Goal: Task Accomplishment & Management: Manage account settings

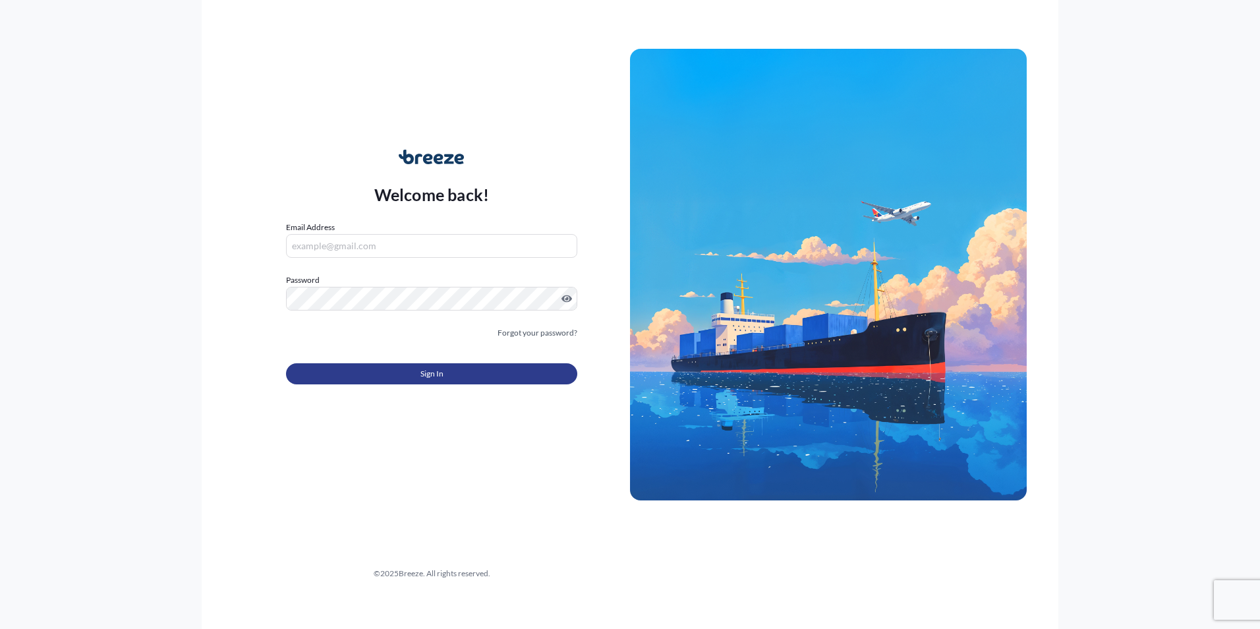
type input "[PERSON_NAME][EMAIL_ADDRESS][PERSON_NAME][DOMAIN_NAME]"
click at [430, 376] on span "Sign In" at bounding box center [431, 373] width 23 height 13
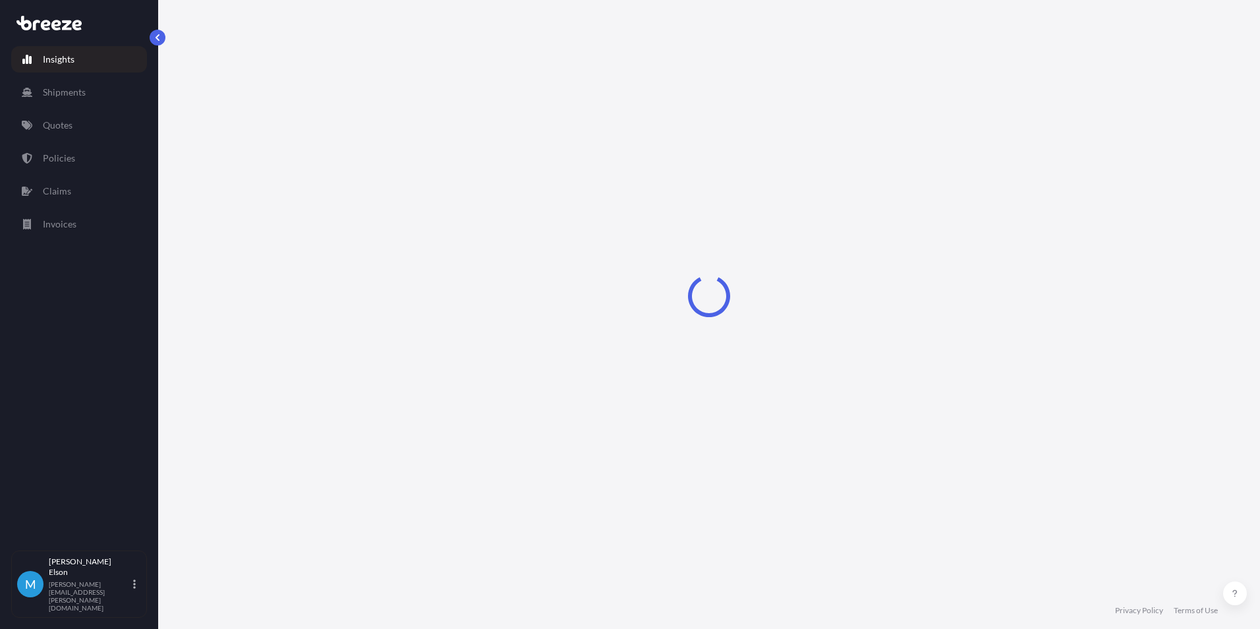
select select "2025"
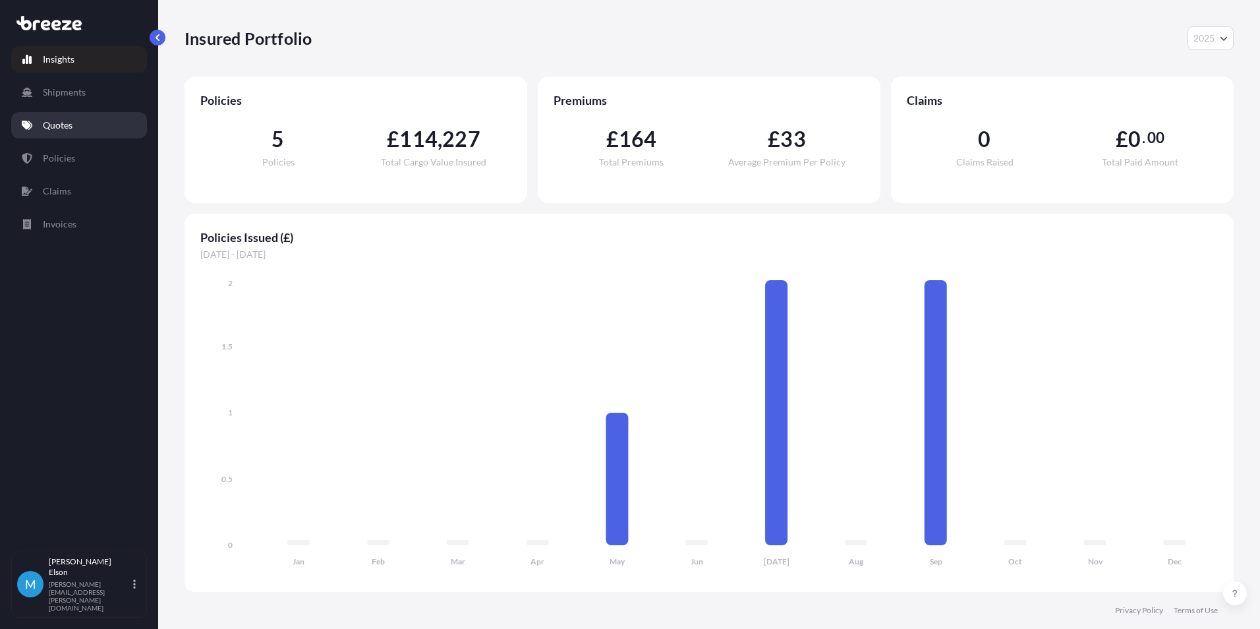
click at [72, 134] on link "Quotes" at bounding box center [79, 125] width 136 height 26
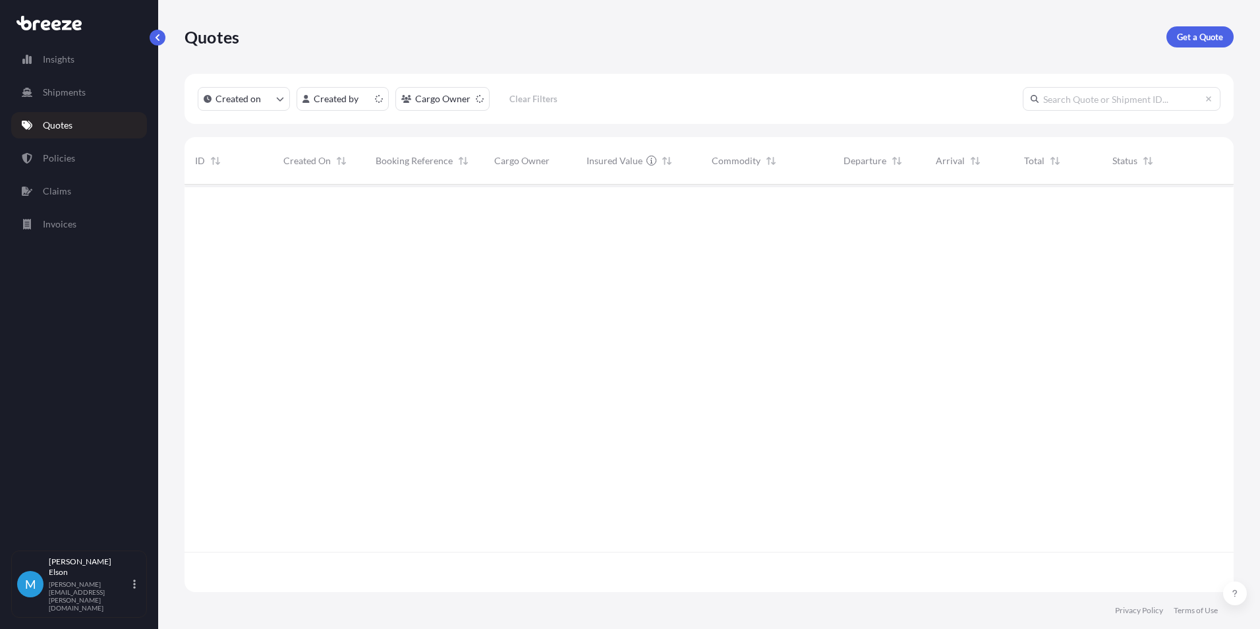
scroll to position [405, 1039]
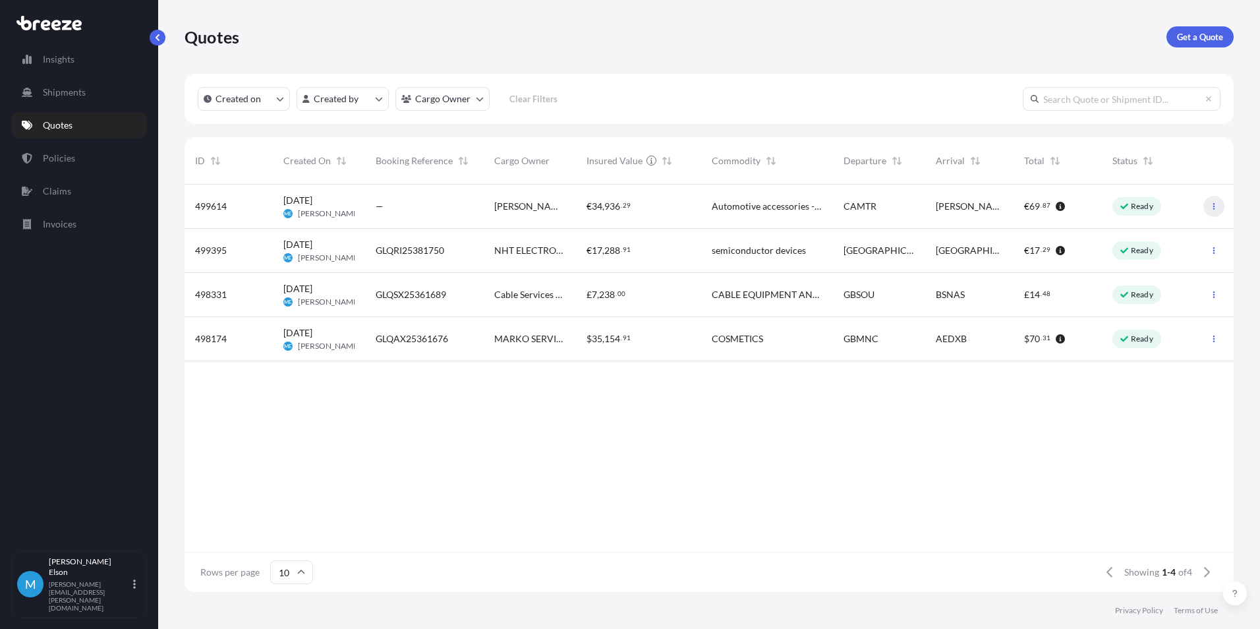
click at [1211, 208] on icon "button" at bounding box center [1214, 206] width 8 height 8
click at [1155, 213] on p "Edit quote" at bounding box center [1150, 208] width 42 height 13
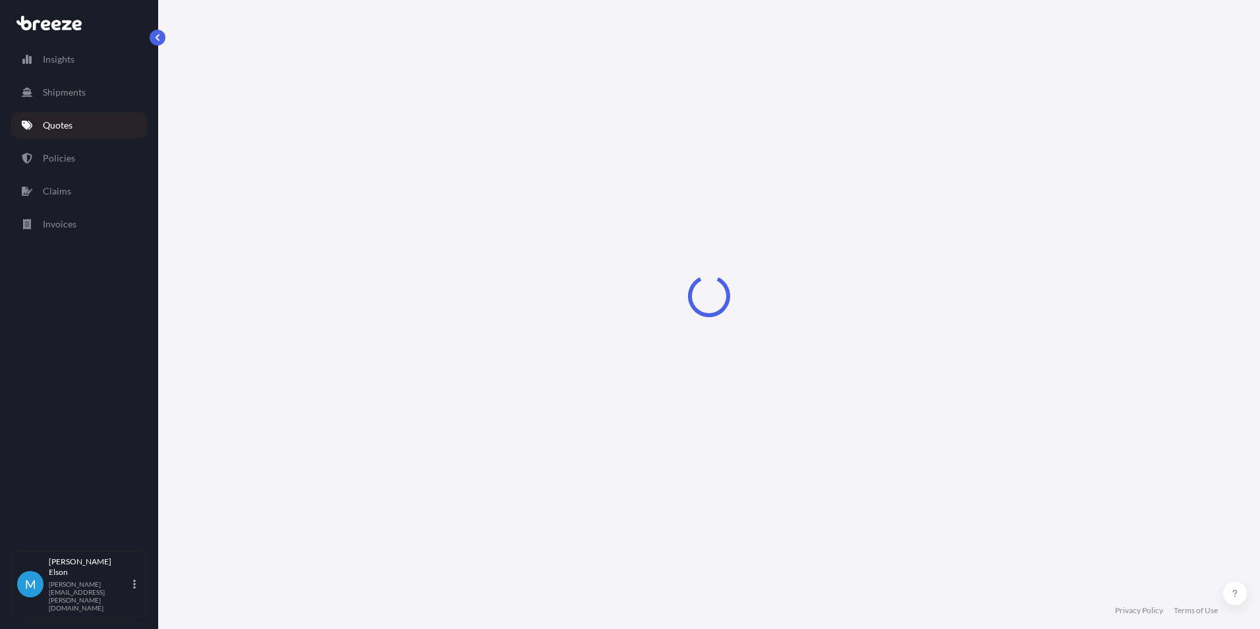
select select "Road"
select select "Sea"
select select "2"
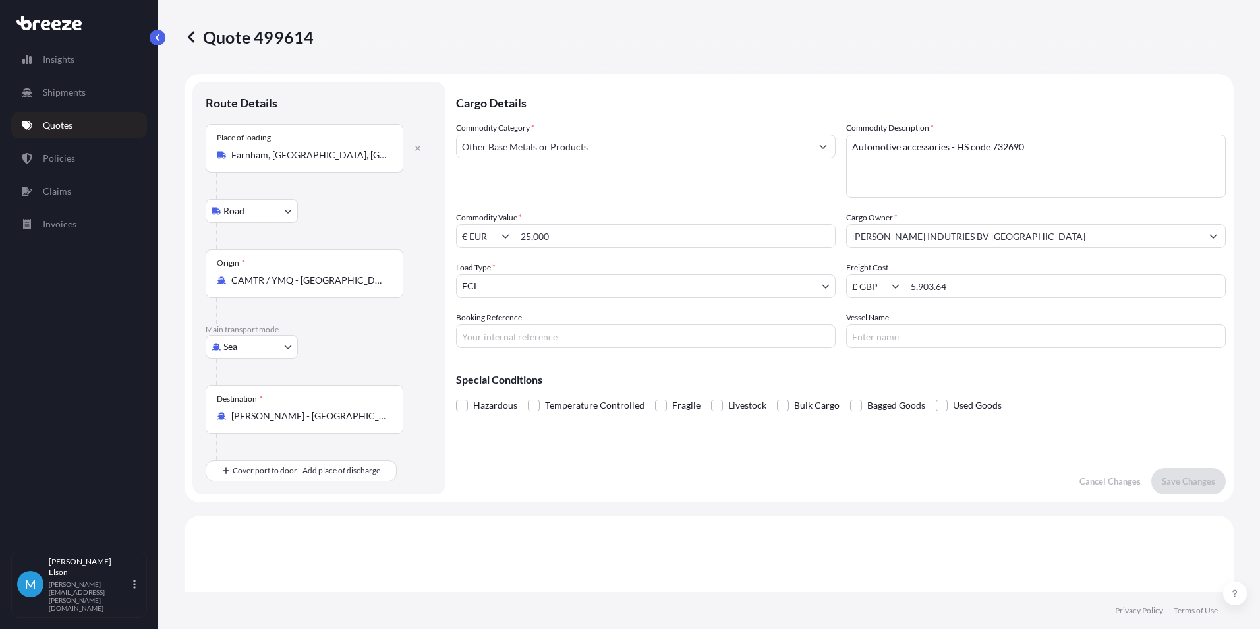
drag, startPoint x: 579, startPoint y: 239, endPoint x: 483, endPoint y: 238, distance: 95.6
click at [483, 238] on div "€ EUR 25,000" at bounding box center [646, 236] width 380 height 24
type input "11,000"
click at [651, 461] on div "Cargo Details Commodity Category * Other Base Metals or Products Commodity Desc…" at bounding box center [841, 288] width 770 height 413
drag, startPoint x: 970, startPoint y: 288, endPoint x: 856, endPoint y: 281, distance: 114.2
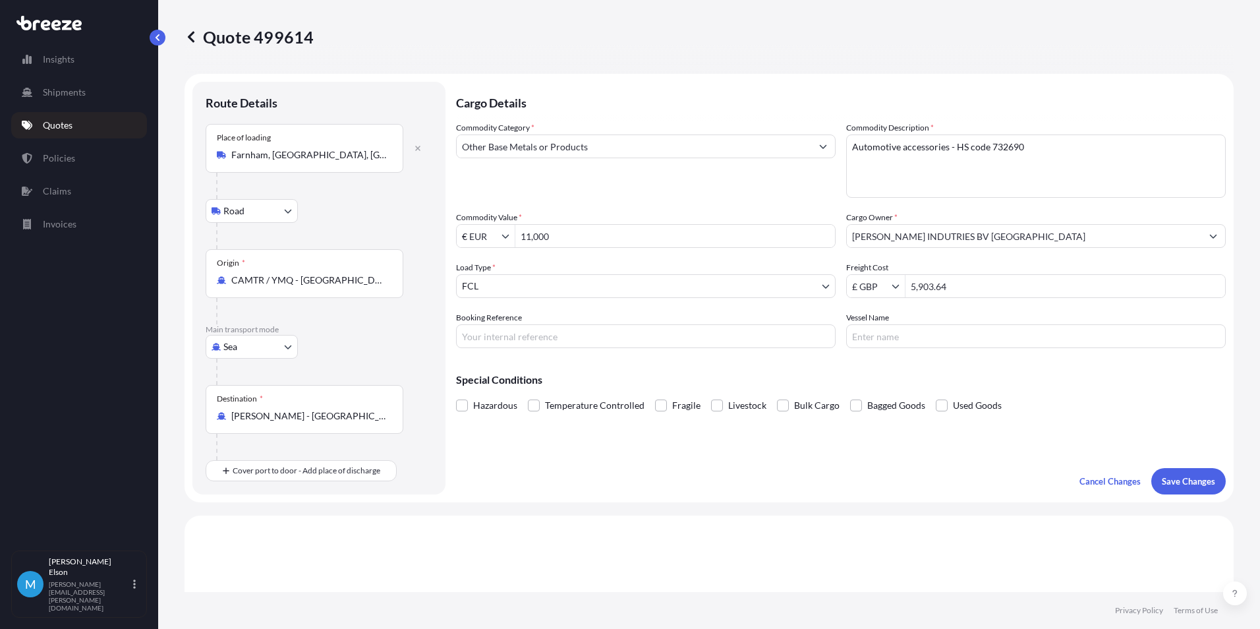
click at [870, 283] on div "£ GBP 5,903.64" at bounding box center [1036, 286] width 380 height 24
drag, startPoint x: 998, startPoint y: 276, endPoint x: 990, endPoint y: 291, distance: 17.1
click at [998, 276] on input "5,903.64" at bounding box center [1066, 286] width 320 height 24
drag, startPoint x: 985, startPoint y: 289, endPoint x: 847, endPoint y: 285, distance: 138.5
click at [847, 285] on div "£ GBP 5,903.64" at bounding box center [1036, 286] width 380 height 24
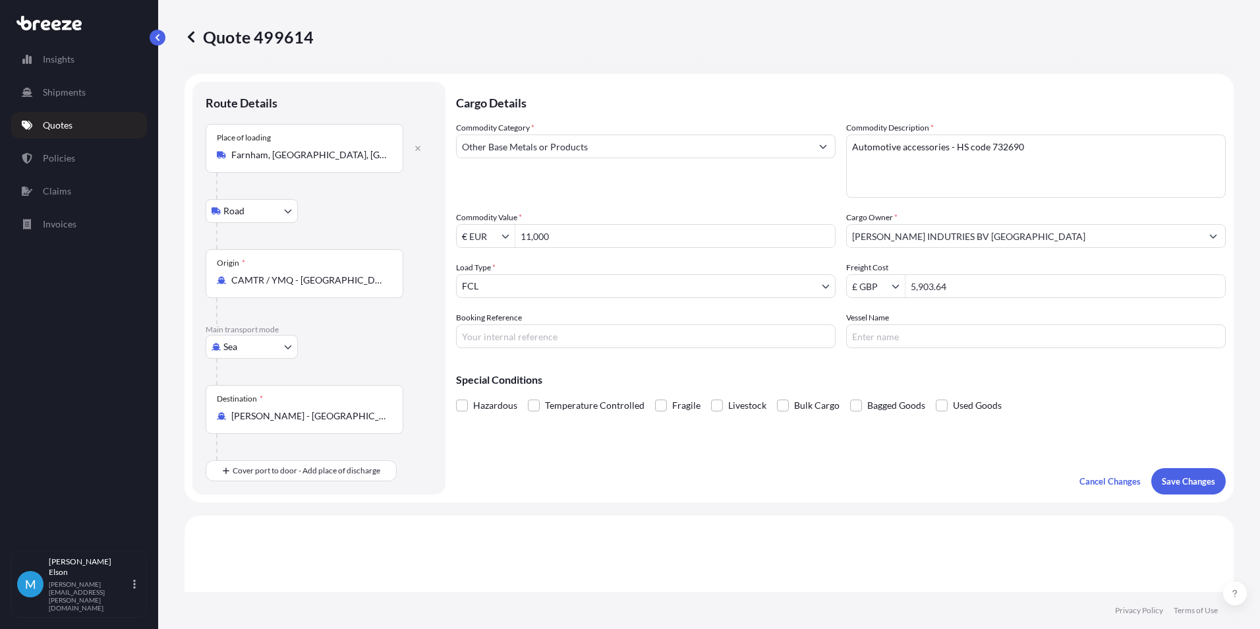
drag, startPoint x: 944, startPoint y: 286, endPoint x: 931, endPoint y: 286, distance: 12.5
click at [944, 286] on input "5,903.64" at bounding box center [1066, 286] width 320 height 24
click at [894, 285] on icon "Show suggestions" at bounding box center [896, 286] width 8 height 8
click at [872, 317] on div "€ EUR" at bounding box center [871, 318] width 53 height 24
type input "€ EUR"
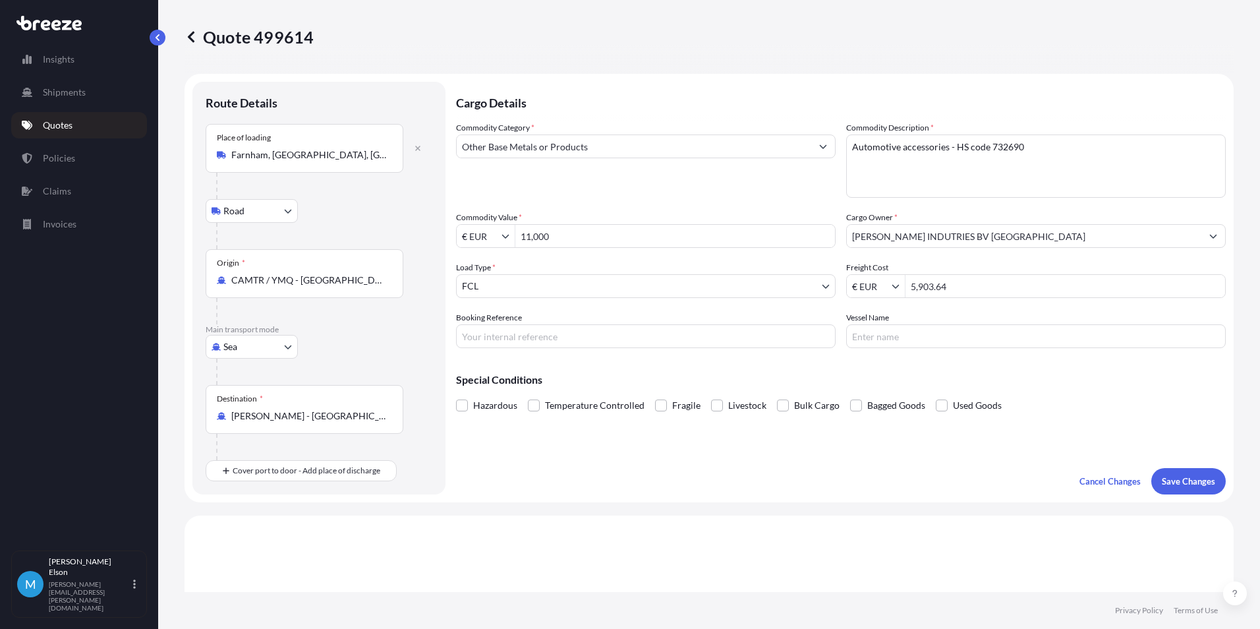
click at [971, 302] on div "Commodity Category * Other Base Metals or Products Commodity Description * Auto…" at bounding box center [841, 234] width 770 height 227
click at [975, 288] on input "5,903.64" at bounding box center [1066, 286] width 320 height 24
drag, startPoint x: 982, startPoint y: 288, endPoint x: 900, endPoint y: 287, distance: 81.7
click at [906, 287] on input "5,903.64" at bounding box center [1066, 286] width 320 height 24
type input "4,326.82"
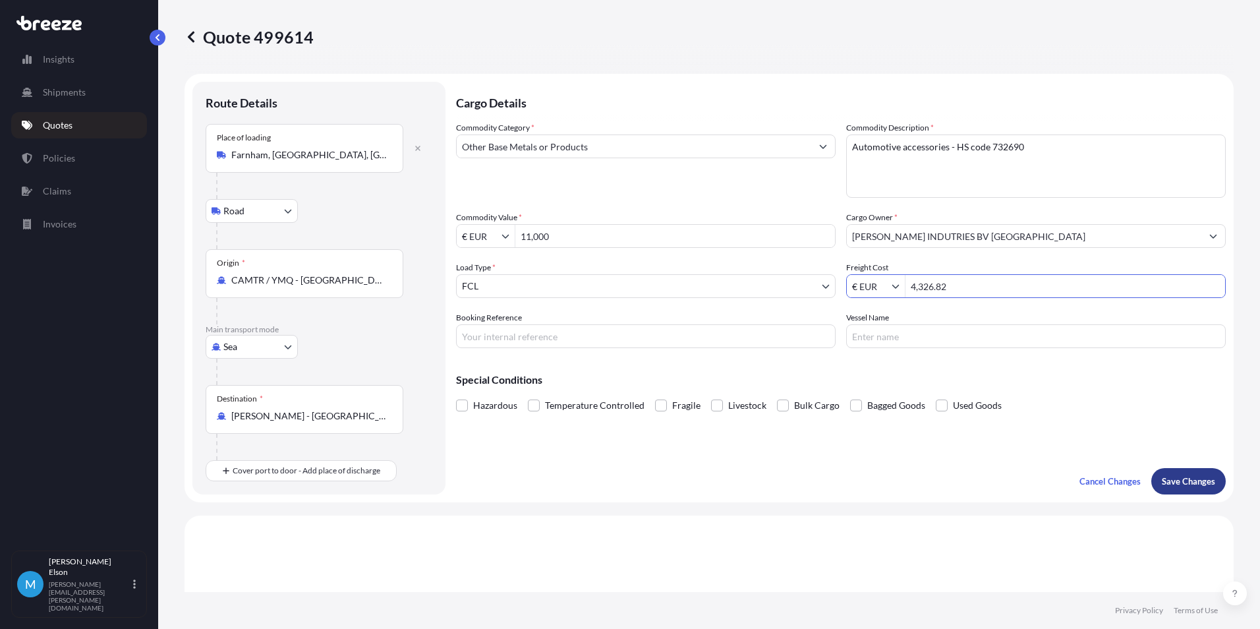
click at [1180, 481] on p "Save Changes" at bounding box center [1188, 481] width 53 height 13
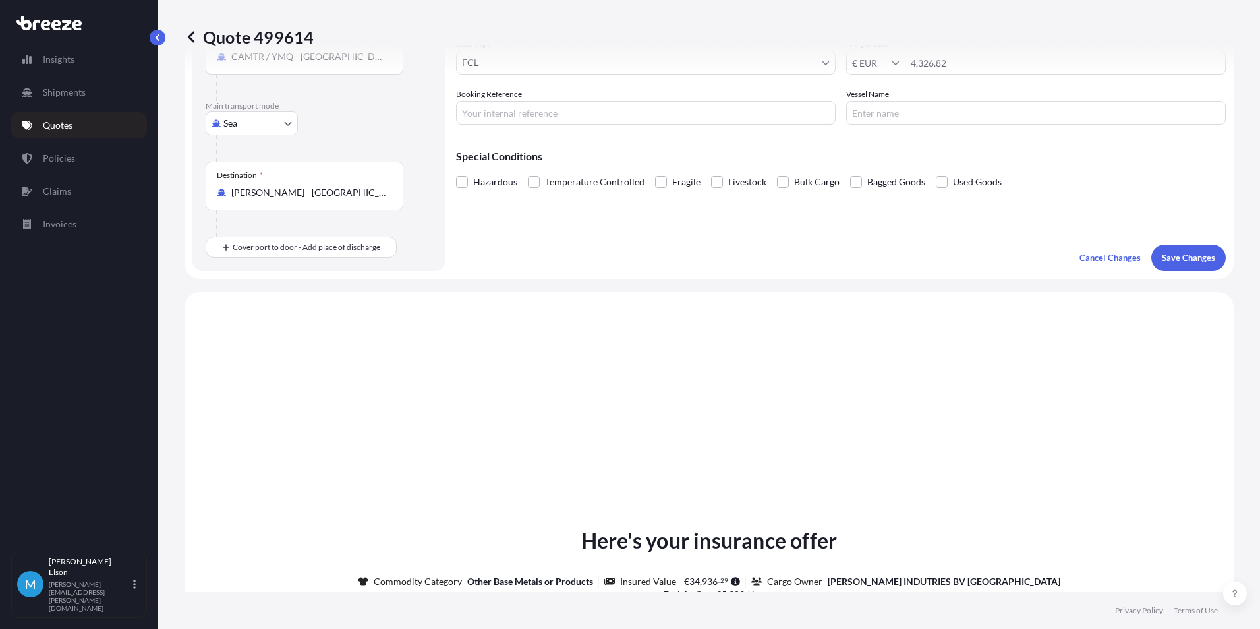
scroll to position [449, 0]
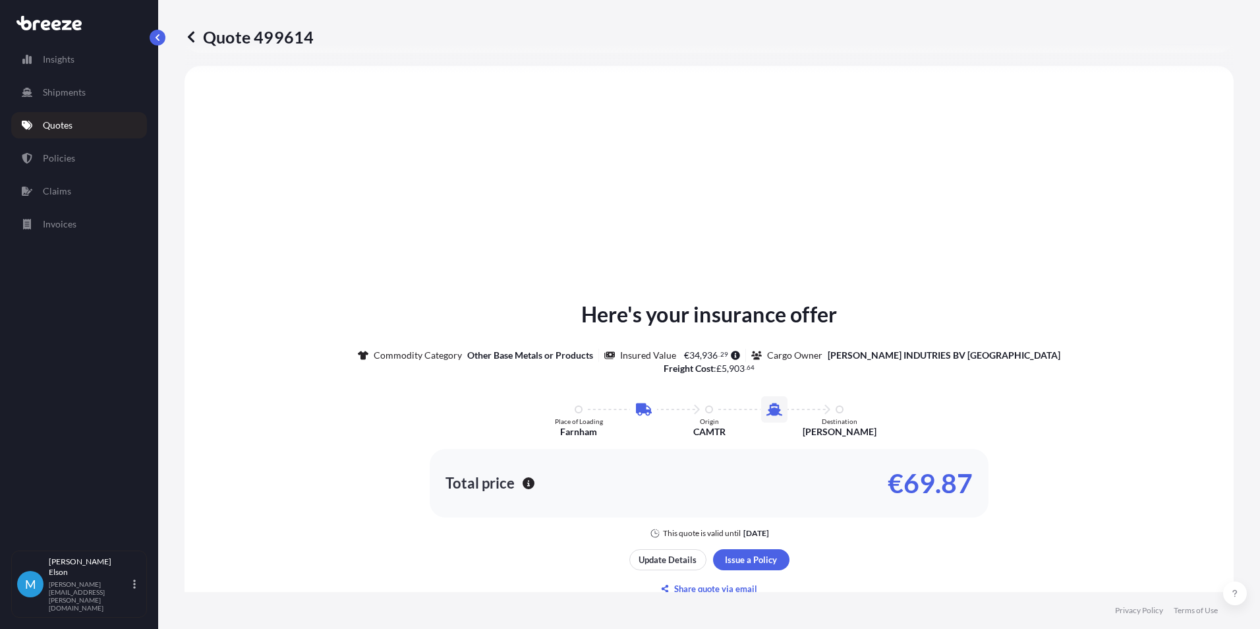
select select "Road"
select select "Sea"
select select "2"
type input "€ EUR"
